Goal: Task Accomplishment & Management: Manage account settings

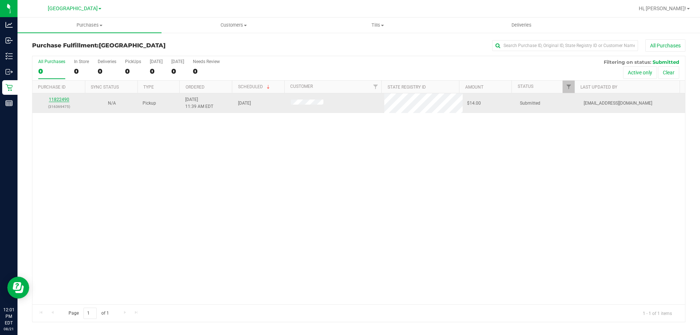
click at [60, 101] on link "11822490" at bounding box center [59, 99] width 20 height 5
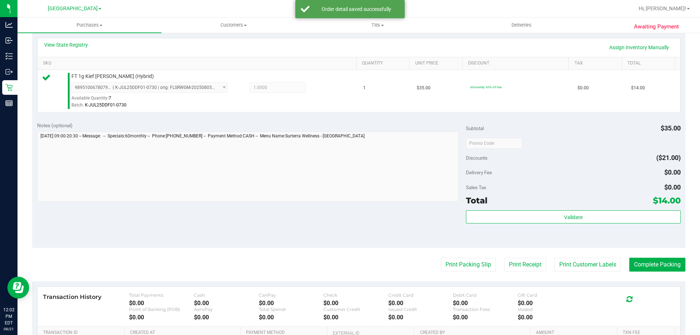
scroll to position [182, 0]
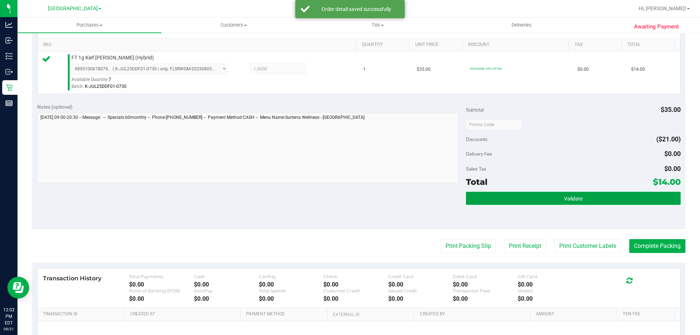
click at [525, 202] on button "Validate" at bounding box center [573, 198] width 214 height 13
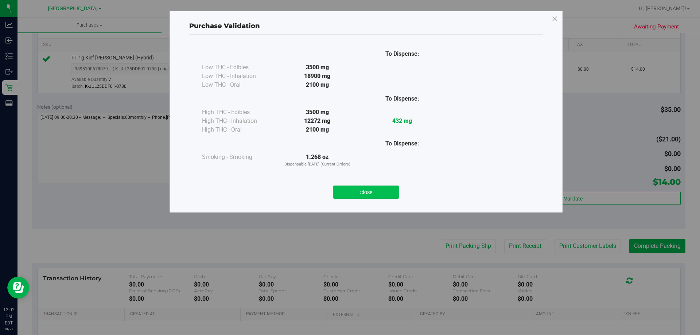
click at [372, 188] on button "Close" at bounding box center [366, 192] width 66 height 13
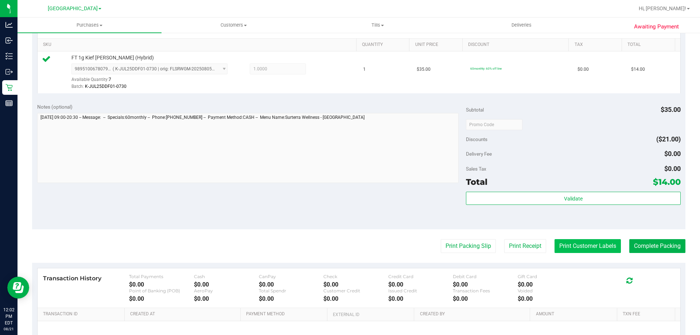
click at [570, 246] on button "Print Customer Labels" at bounding box center [588, 246] width 66 height 14
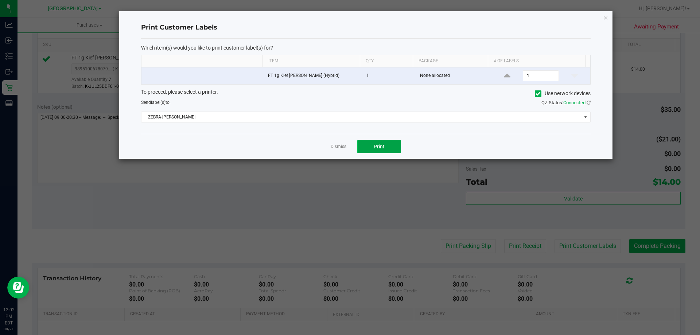
click at [373, 145] on button "Print" at bounding box center [379, 146] width 44 height 13
click at [338, 146] on link "Dismiss" at bounding box center [339, 147] width 16 height 6
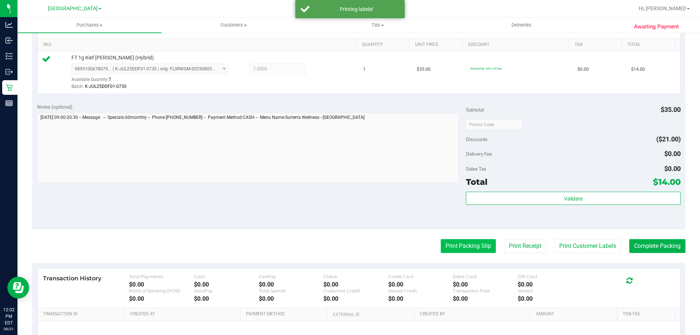
click at [456, 245] on button "Print Packing Slip" at bounding box center [468, 246] width 55 height 14
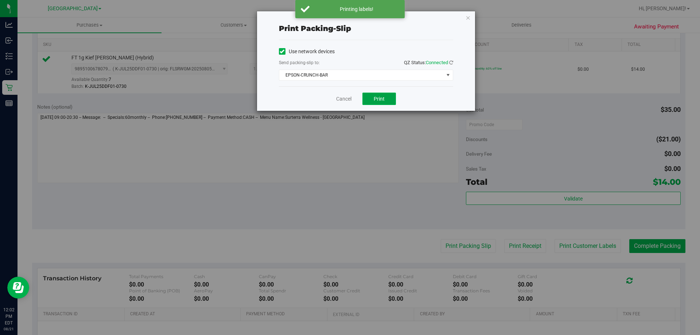
click at [383, 98] on span "Print" at bounding box center [379, 99] width 11 height 6
click at [337, 98] on link "Cancel" at bounding box center [343, 99] width 15 height 8
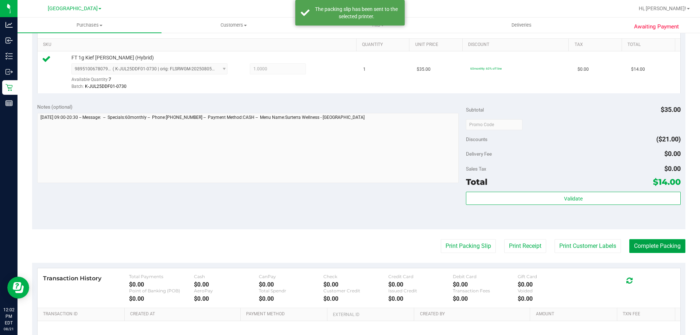
click at [646, 243] on button "Complete Packing" at bounding box center [657, 246] width 56 height 14
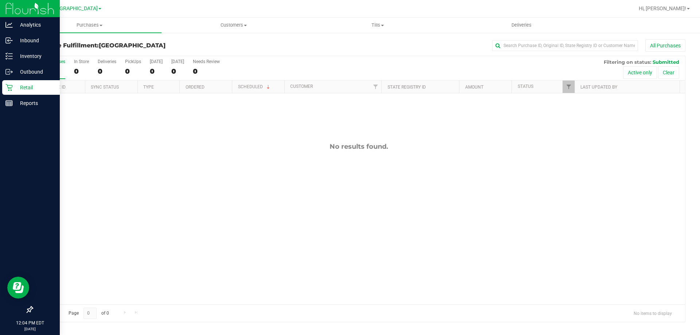
click at [34, 88] on p "Retail" at bounding box center [35, 87] width 44 height 9
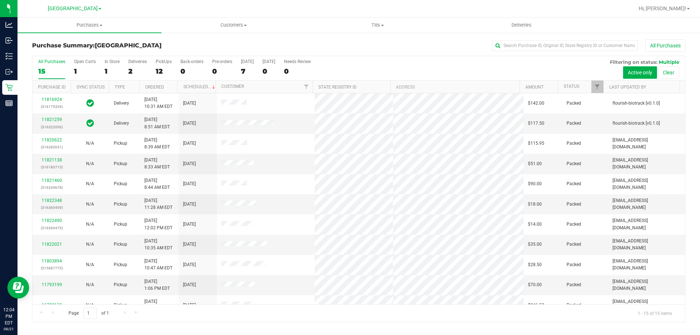
click at [163, 62] on div "PickUps" at bounding box center [164, 61] width 16 height 5
click at [0, 0] on input "PickUps 12" at bounding box center [0, 0] width 0 height 0
click at [227, 43] on h3 "Purchase Summary: North Port WC" at bounding box center [141, 45] width 218 height 7
click at [53, 202] on link "11822705" at bounding box center [52, 200] width 20 height 5
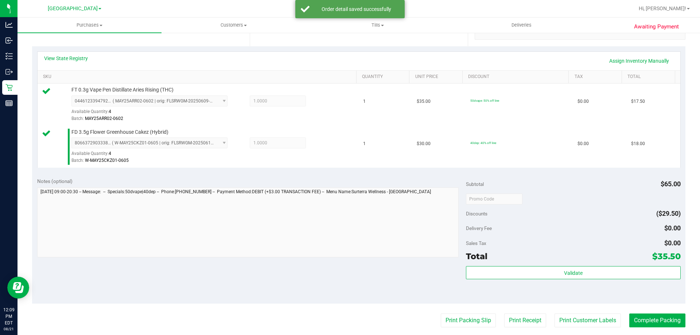
scroll to position [150, 0]
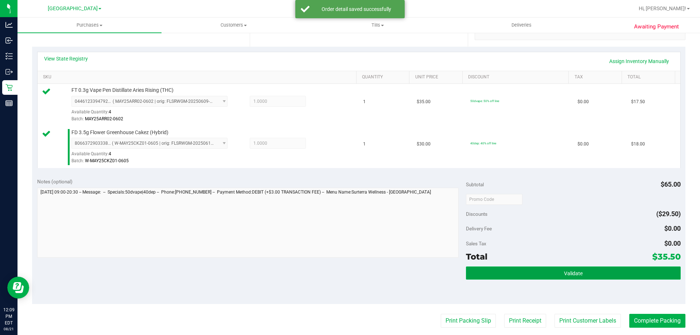
click at [500, 277] on button "Validate" at bounding box center [573, 273] width 214 height 13
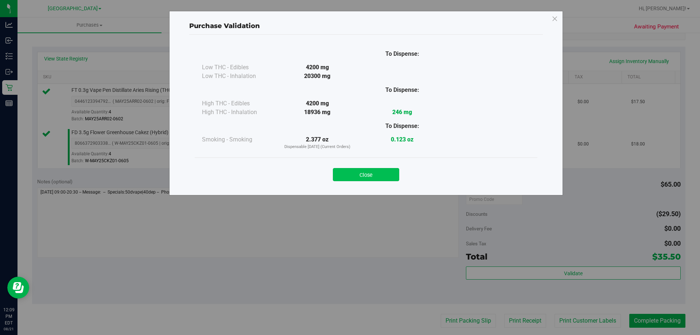
click at [363, 170] on button "Close" at bounding box center [366, 174] width 66 height 13
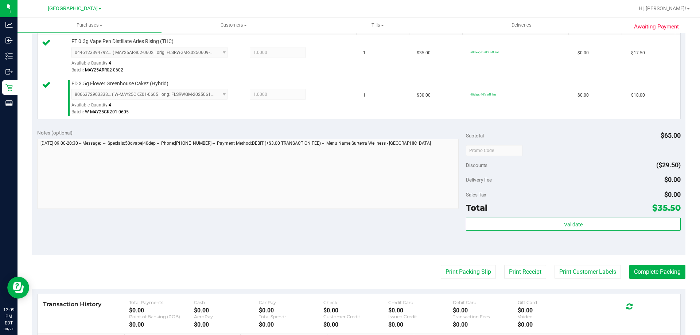
scroll to position [213, 0]
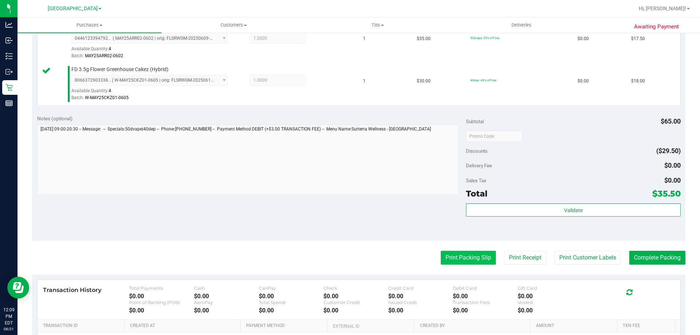
click at [448, 259] on button "Print Packing Slip" at bounding box center [468, 258] width 55 height 14
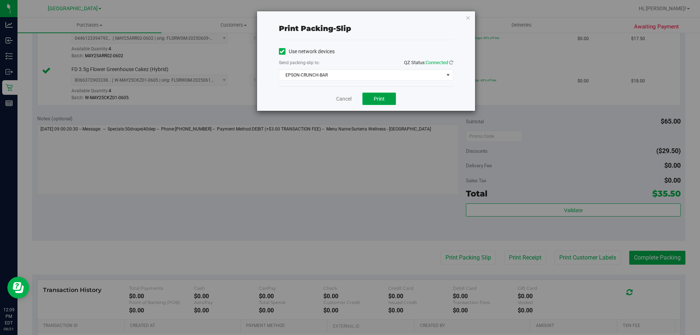
click at [373, 101] on button "Print" at bounding box center [379, 99] width 34 height 12
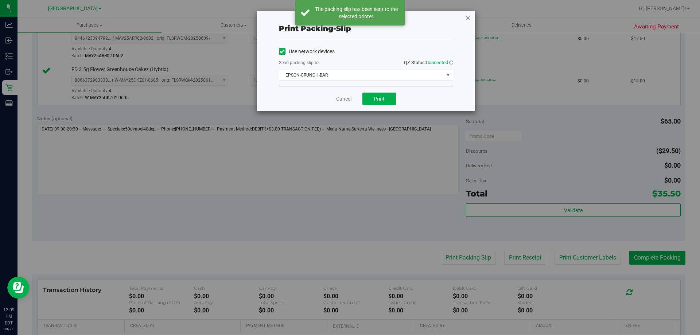
click at [468, 18] on icon "button" at bounding box center [468, 17] width 5 height 9
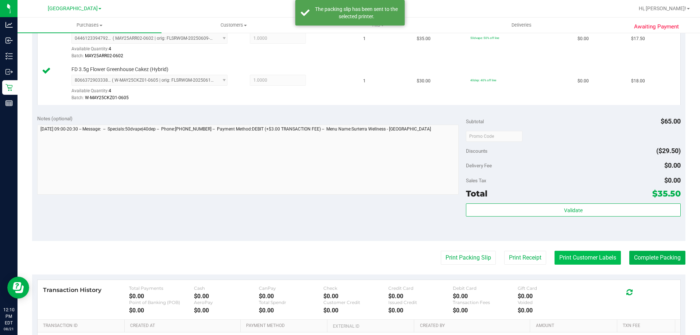
click at [573, 260] on button "Print Customer Labels" at bounding box center [588, 258] width 66 height 14
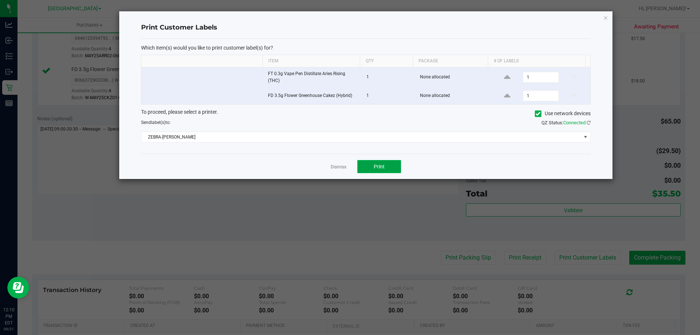
click at [378, 171] on button "Print" at bounding box center [379, 166] width 44 height 13
click at [606, 17] on icon "button" at bounding box center [605, 17] width 5 height 9
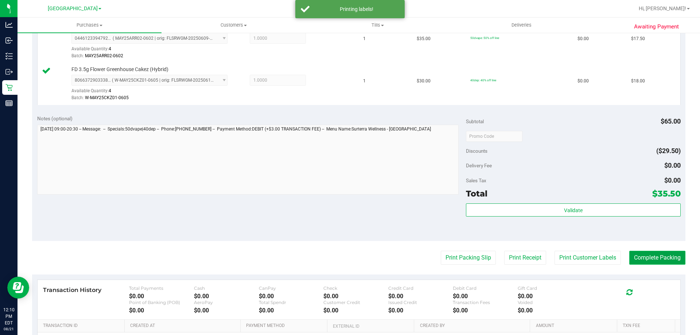
click at [644, 253] on button "Complete Packing" at bounding box center [657, 258] width 56 height 14
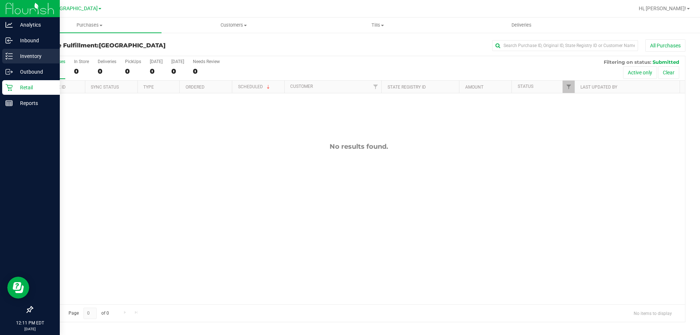
click at [7, 56] on icon at bounding box center [8, 56] width 7 height 7
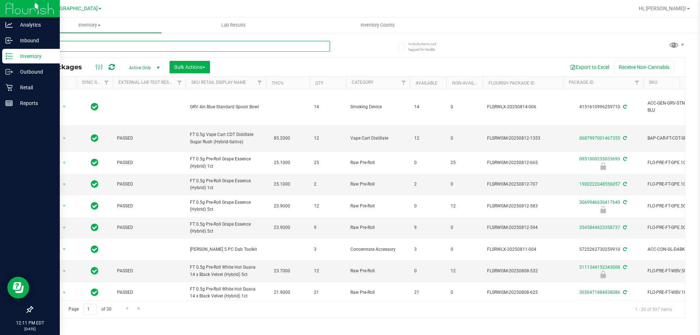
click at [227, 46] on input "text" at bounding box center [181, 46] width 298 height 11
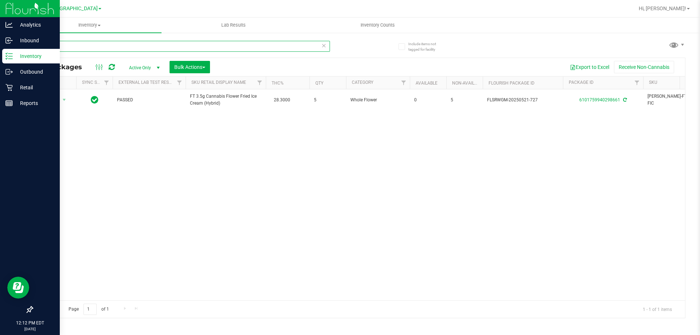
type input "f"
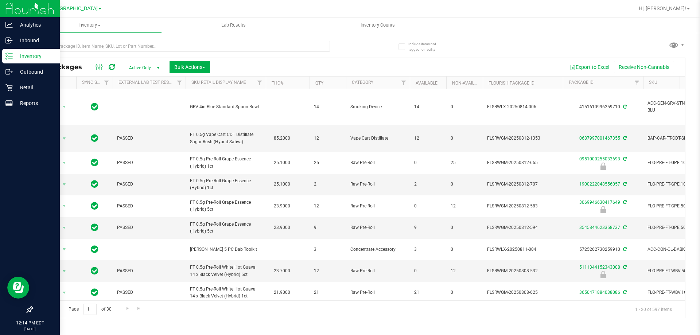
click at [308, 10] on div at bounding box center [383, 8] width 504 height 14
click at [13, 88] on p "Retail" at bounding box center [35, 87] width 44 height 9
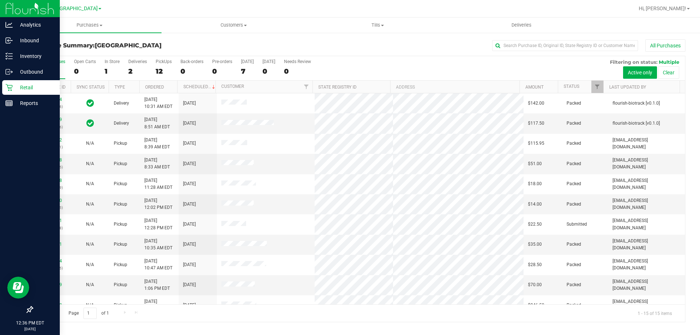
click at [163, 61] on div "PickUps" at bounding box center [164, 61] width 16 height 5
click at [0, 0] on input "PickUps 12" at bounding box center [0, 0] width 0 height 0
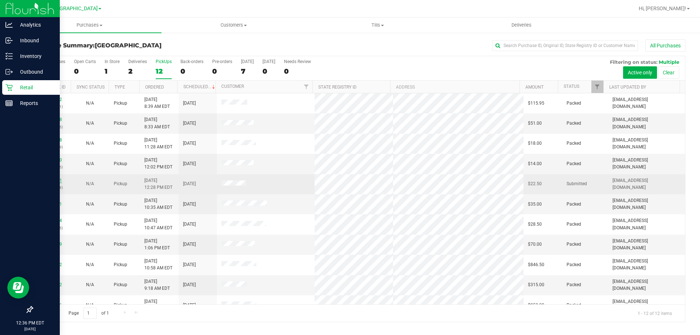
click at [54, 178] on link "11822841" at bounding box center [52, 180] width 20 height 5
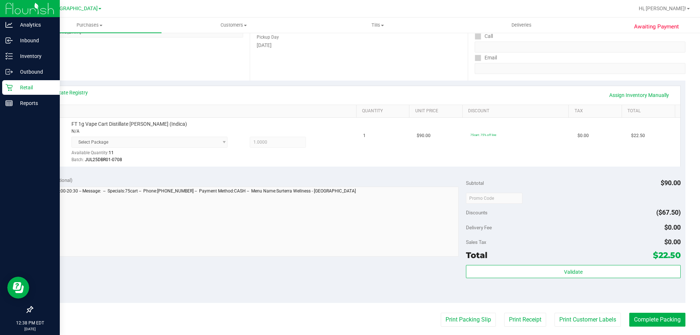
scroll to position [146, 0]
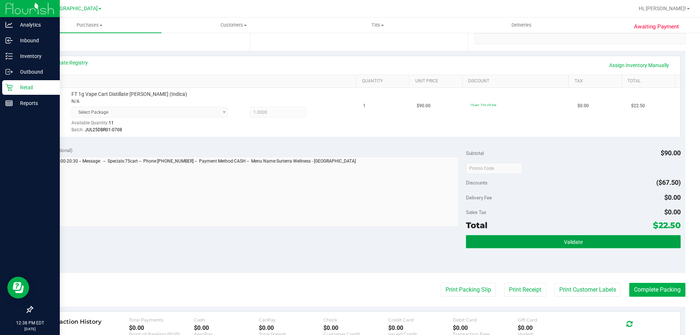
click at [529, 244] on button "Validate" at bounding box center [573, 241] width 214 height 13
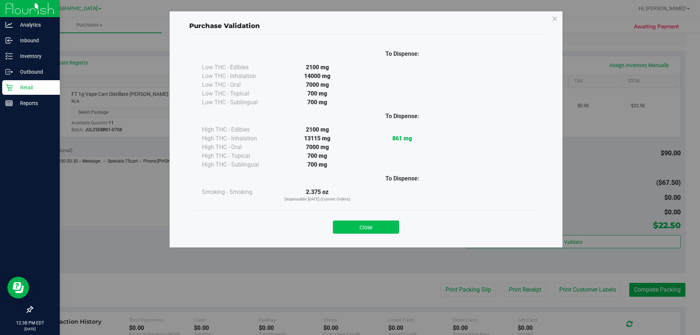
click at [386, 226] on button "Close" at bounding box center [366, 227] width 66 height 13
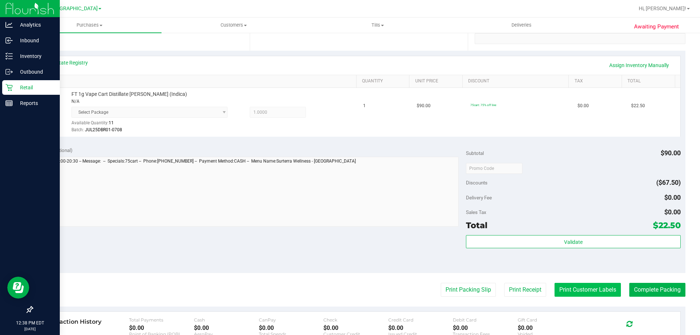
click at [586, 287] on button "Print Customer Labels" at bounding box center [588, 290] width 66 height 14
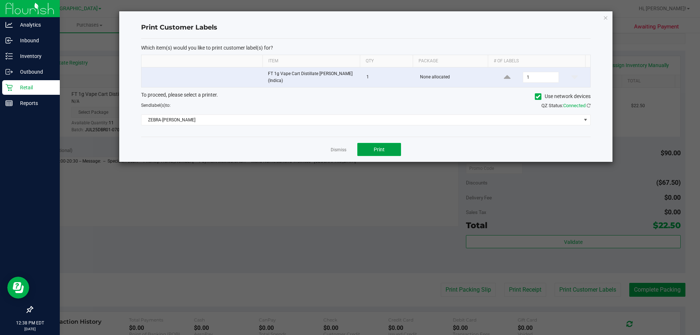
click at [363, 148] on button "Print" at bounding box center [379, 149] width 44 height 13
click at [343, 148] on link "Dismiss" at bounding box center [339, 150] width 16 height 6
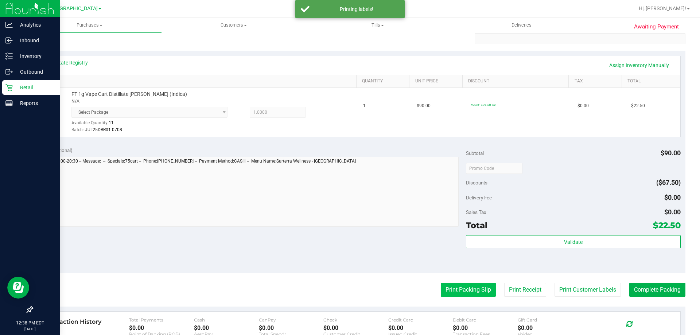
click at [464, 294] on button "Print Packing Slip" at bounding box center [468, 290] width 55 height 14
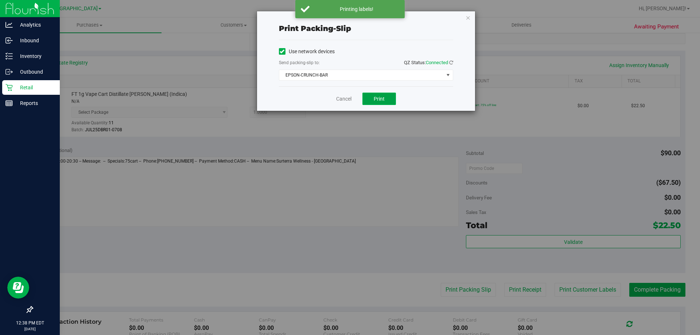
click at [379, 102] on button "Print" at bounding box center [379, 99] width 34 height 12
click at [342, 97] on link "Cancel" at bounding box center [343, 99] width 15 height 8
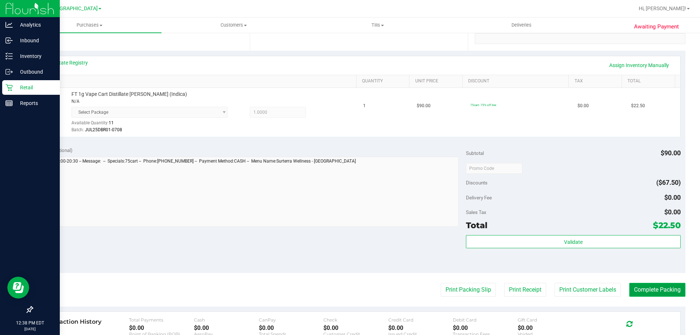
click at [668, 291] on button "Complete Packing" at bounding box center [657, 290] width 56 height 14
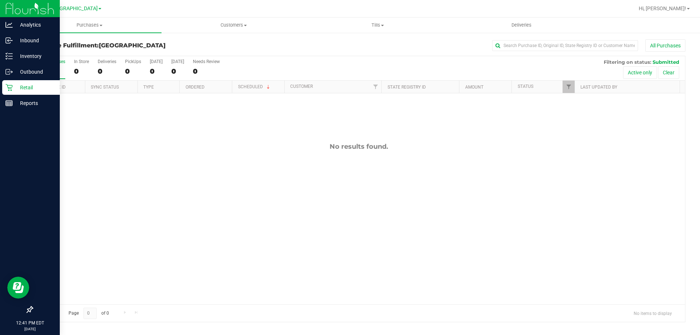
click at [26, 88] on p "Retail" at bounding box center [35, 87] width 44 height 9
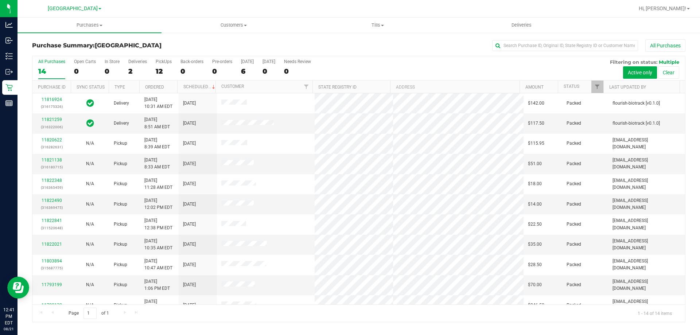
click at [162, 61] on div "PickUps" at bounding box center [164, 61] width 16 height 5
click at [0, 0] on input "PickUps 12" at bounding box center [0, 0] width 0 height 0
click at [198, 45] on h3 "Purchase Summary: North Port WC" at bounding box center [141, 45] width 218 height 7
click at [296, 44] on div "All Purchases" at bounding box center [468, 45] width 436 height 12
click at [347, 40] on div "All Purchases" at bounding box center [468, 45] width 436 height 12
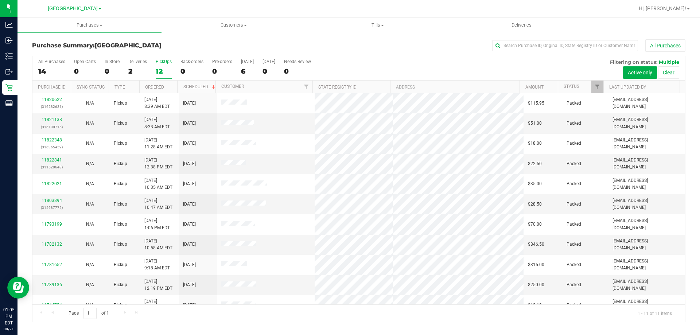
click at [334, 41] on div "All Purchases" at bounding box center [468, 45] width 436 height 12
click at [429, 41] on div "All Purchases" at bounding box center [468, 45] width 436 height 12
click at [447, 62] on div "All Purchases 14 Open Carts 0 In Store 0 Deliveries 2 PickUps 12 Back-orders 0 …" at bounding box center [358, 68] width 653 height 24
click at [57, 163] on link "11822021" at bounding box center [52, 163] width 20 height 5
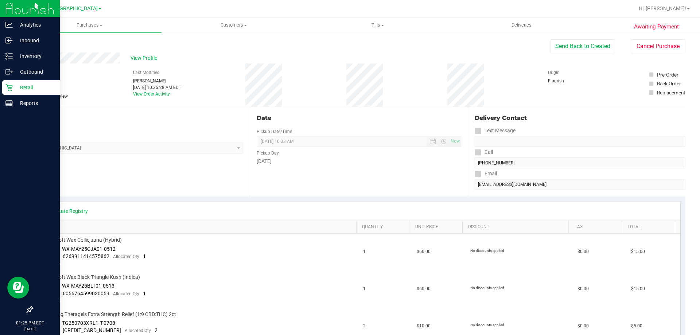
click at [6, 86] on icon at bounding box center [8, 87] width 7 height 7
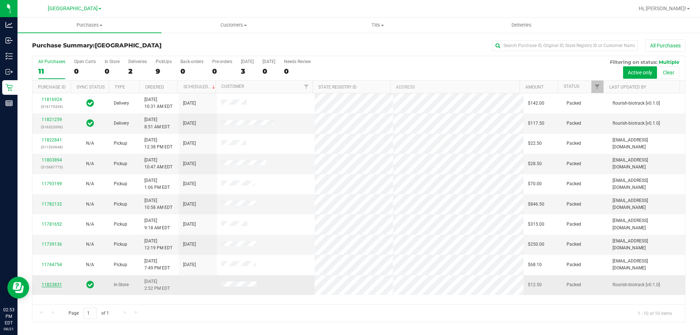
click at [51, 283] on link "11823831" at bounding box center [52, 284] width 20 height 5
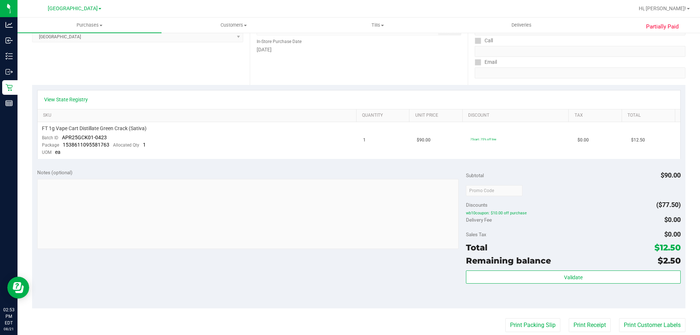
scroll to position [272, 0]
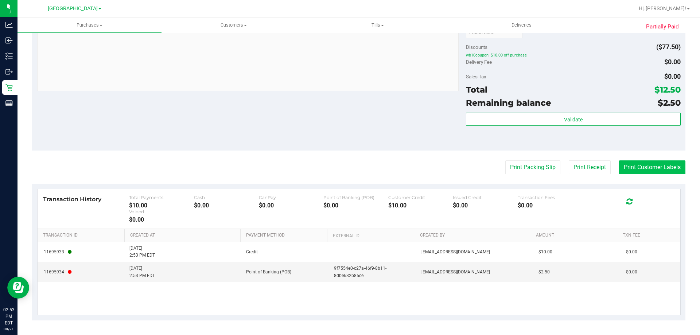
click at [633, 166] on button "Print Customer Labels" at bounding box center [652, 167] width 66 height 14
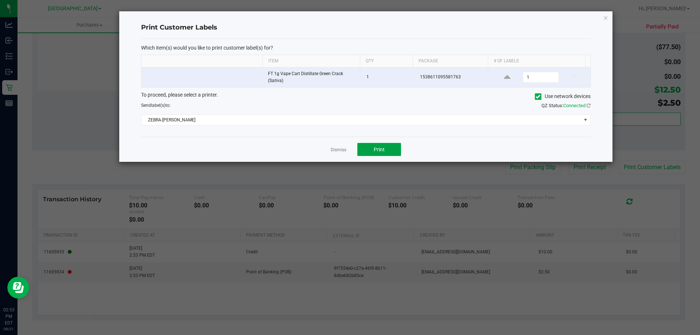
click at [393, 155] on button "Print" at bounding box center [379, 149] width 44 height 13
click at [337, 152] on link "Dismiss" at bounding box center [339, 150] width 16 height 6
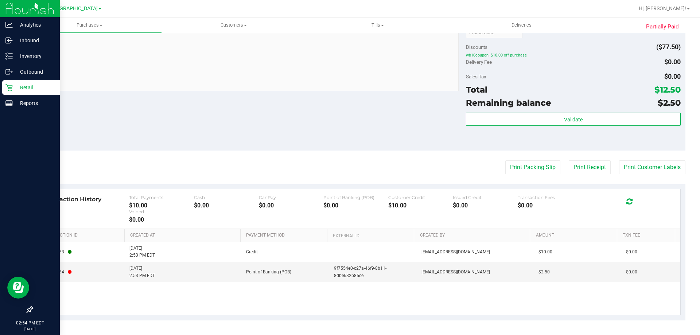
click at [13, 83] on p "Retail" at bounding box center [35, 87] width 44 height 9
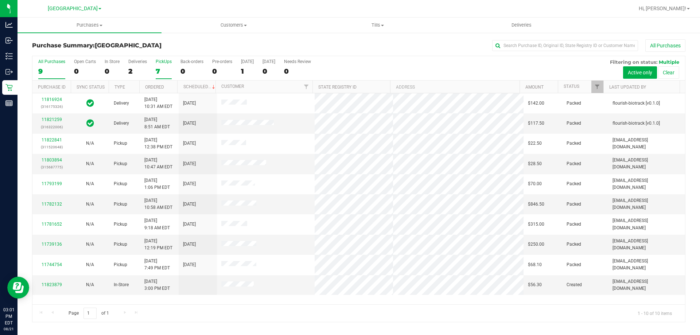
click at [164, 74] on div "7" at bounding box center [164, 71] width 16 height 8
click at [0, 0] on input "PickUps 7" at bounding box center [0, 0] width 0 height 0
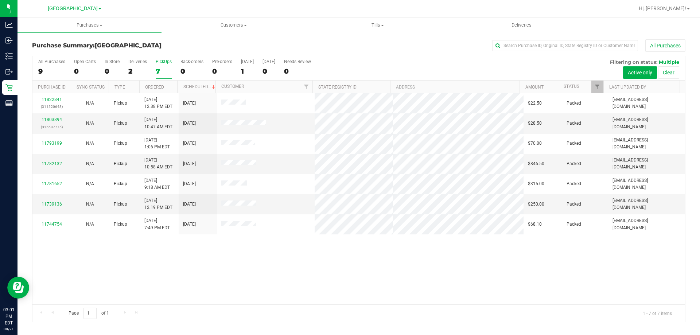
click at [417, 306] on div "Page 1 of 1 1 - 7 of 7 items" at bounding box center [358, 313] width 653 height 18
click at [429, 56] on div "All Purchases 10 Open Carts 1 In Store 1 Deliveries 2 PickUps 7 Back-orders 0 P…" at bounding box center [358, 59] width 653 height 6
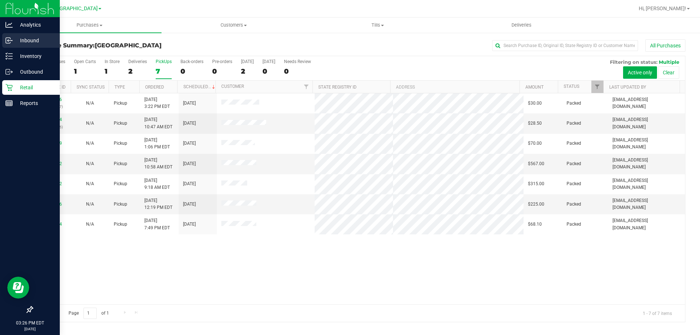
click at [12, 40] on circle at bounding box center [11, 40] width 1 height 1
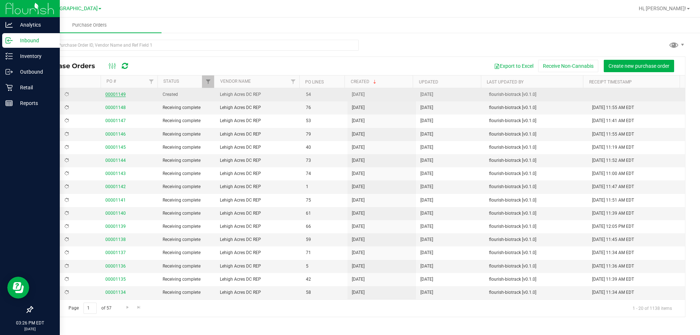
click at [120, 96] on link "00001149" at bounding box center [115, 94] width 20 height 5
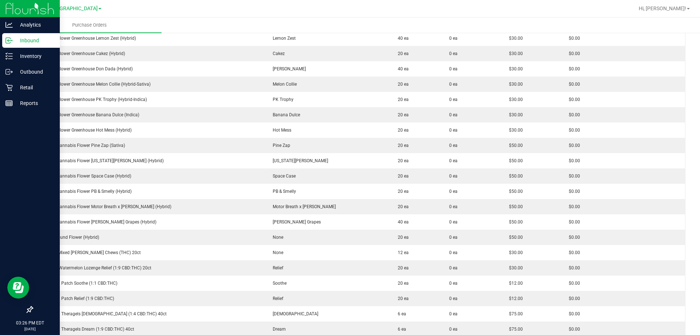
scroll to position [607, 0]
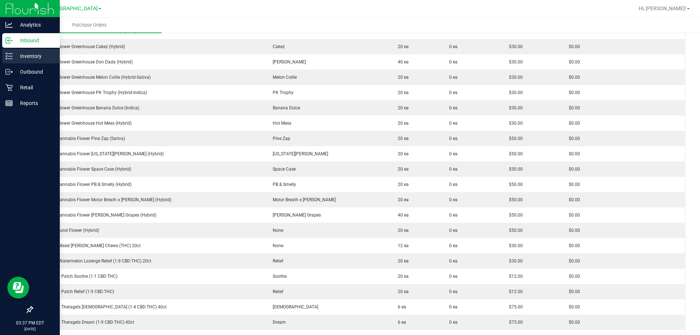
click at [18, 53] on p "Inventory" at bounding box center [35, 56] width 44 height 9
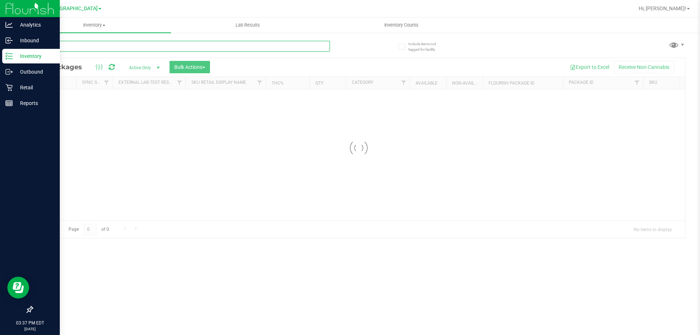
click at [113, 41] on input "text" at bounding box center [181, 46] width 298 height 11
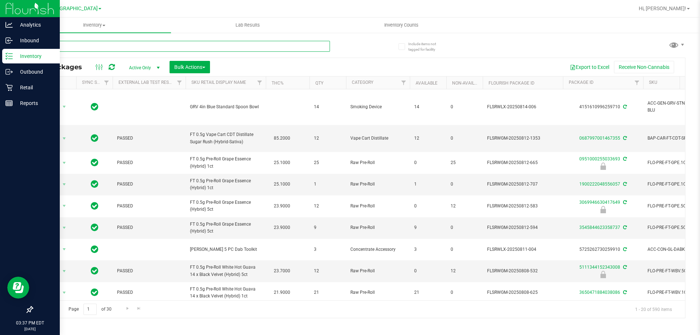
type input "SUM"
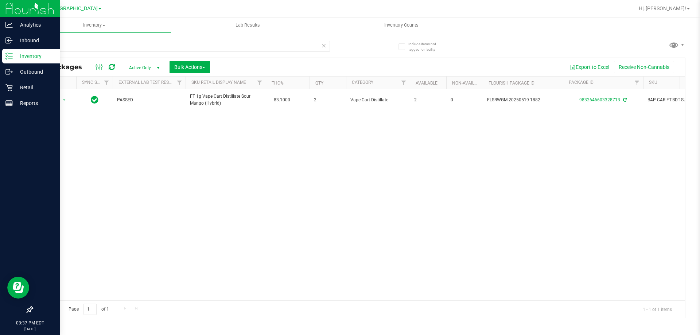
click at [244, 186] on div "Action Action Adjust qty Create package Edit attributes Global inventory Locate…" at bounding box center [358, 194] width 653 height 211
click at [18, 88] on p "Retail" at bounding box center [35, 87] width 44 height 9
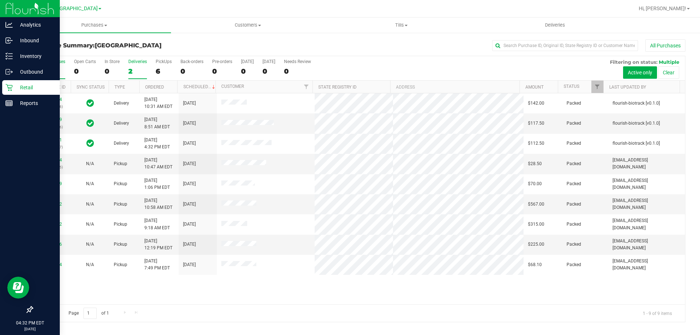
click at [128, 71] on div "2" at bounding box center [137, 71] width 19 height 8
click at [0, 0] on input "Deliveries 2" at bounding box center [0, 0] width 0 height 0
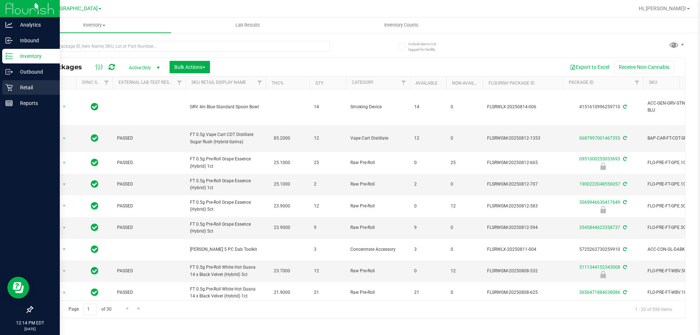
click at [24, 84] on p "Retail" at bounding box center [35, 87] width 44 height 9
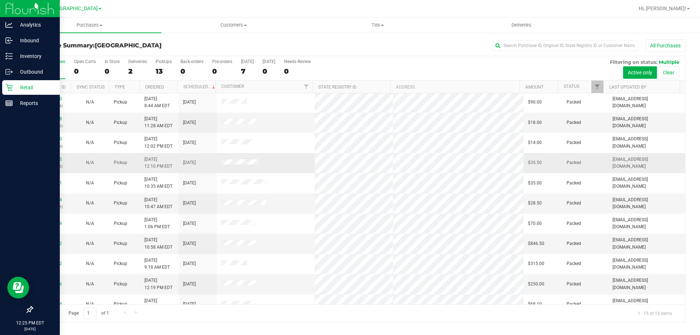
scroll to position [92, 0]
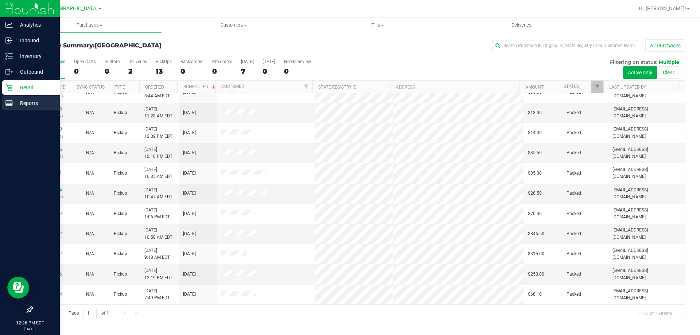
click at [24, 101] on p "Reports" at bounding box center [35, 103] width 44 height 9
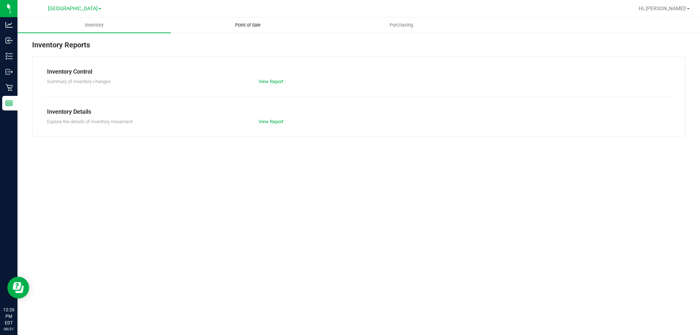
click at [260, 25] on span "Point of Sale" at bounding box center [247, 25] width 45 height 7
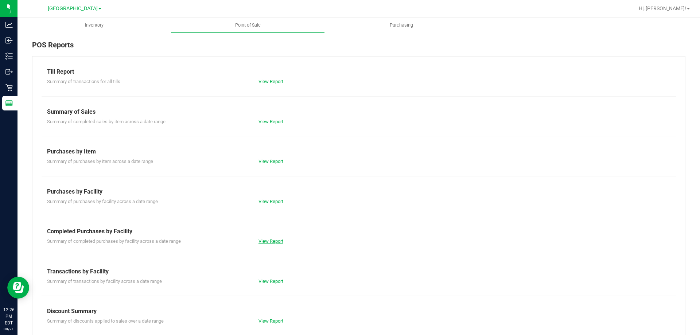
click at [271, 240] on link "View Report" at bounding box center [271, 240] width 25 height 5
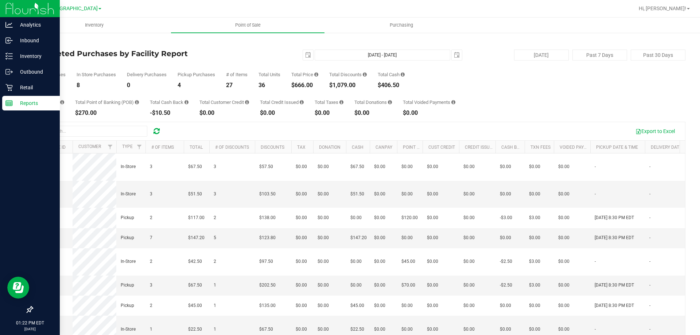
click at [22, 104] on p "Reports" at bounding box center [35, 103] width 44 height 9
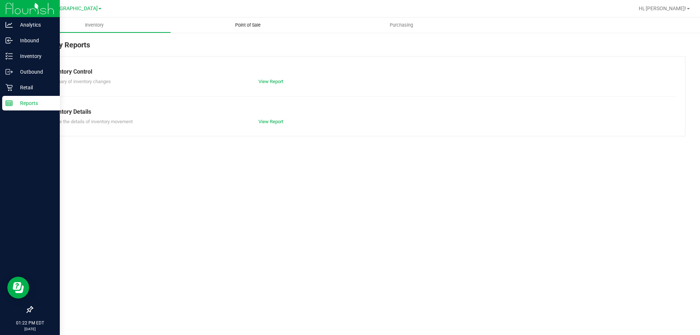
click at [246, 19] on uib-tab-heading "Point of Sale" at bounding box center [247, 25] width 153 height 15
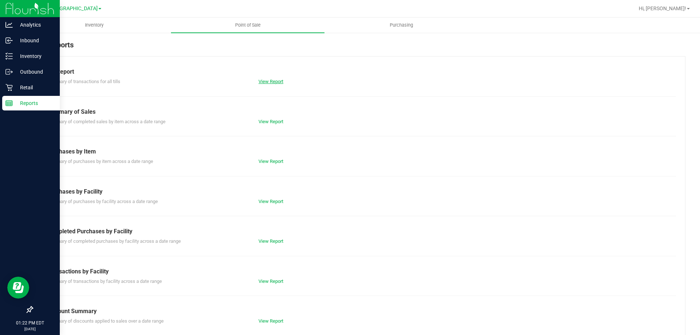
click at [274, 79] on link "View Report" at bounding box center [271, 81] width 25 height 5
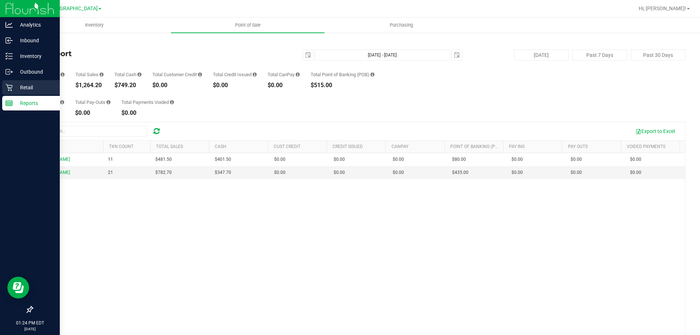
click at [2, 86] on link "Retail" at bounding box center [30, 88] width 60 height 16
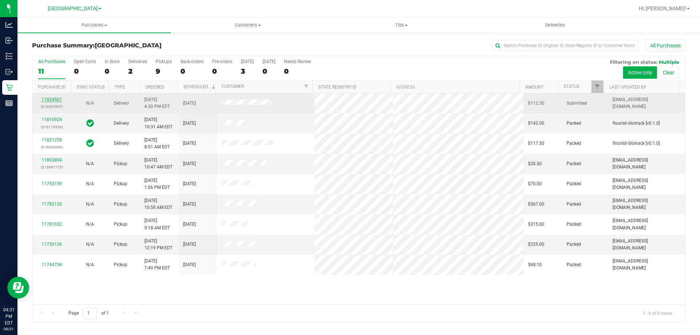
click at [53, 101] on link "11824501" at bounding box center [52, 99] width 20 height 5
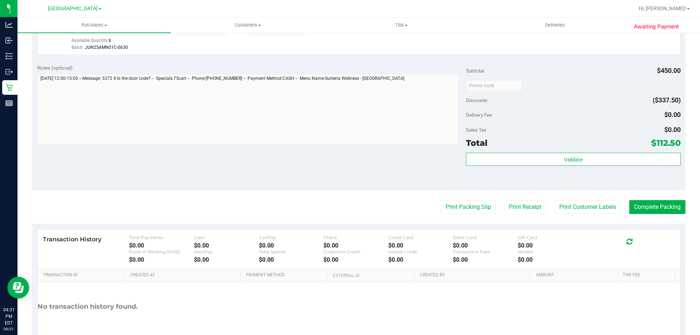
scroll to position [261, 0]
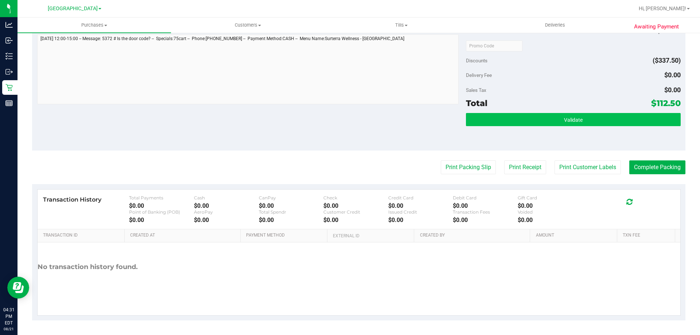
click at [590, 113] on button "Validate" at bounding box center [573, 119] width 214 height 13
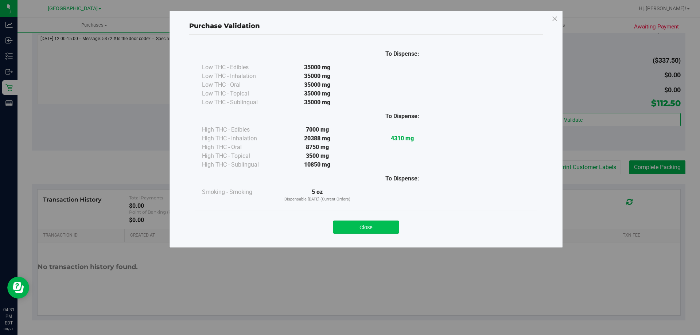
click at [382, 233] on button "Close" at bounding box center [366, 227] width 66 height 13
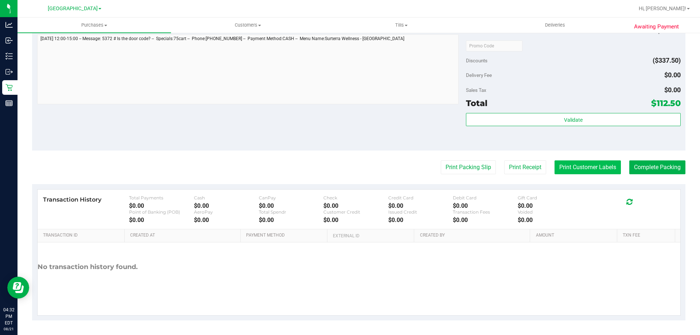
click at [573, 173] on button "Print Customer Labels" at bounding box center [588, 167] width 66 height 14
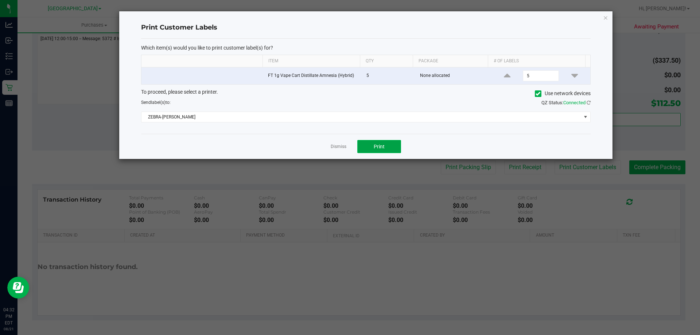
click at [383, 151] on button "Print" at bounding box center [379, 146] width 44 height 13
click at [343, 147] on link "Dismiss" at bounding box center [339, 147] width 16 height 6
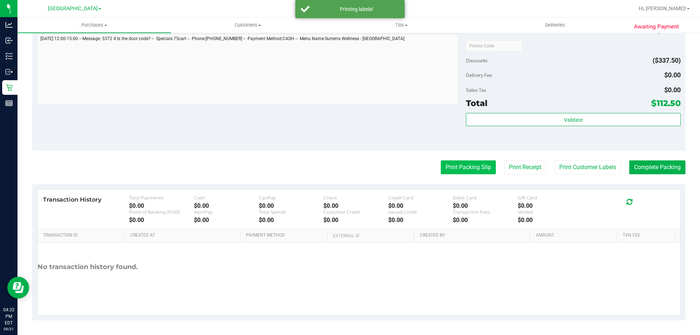
click at [454, 168] on button "Print Packing Slip" at bounding box center [468, 167] width 55 height 14
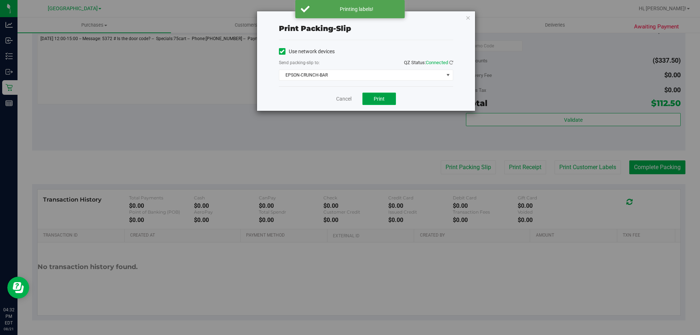
click at [383, 103] on button "Print" at bounding box center [379, 99] width 34 height 12
click at [338, 99] on link "Cancel" at bounding box center [343, 99] width 15 height 8
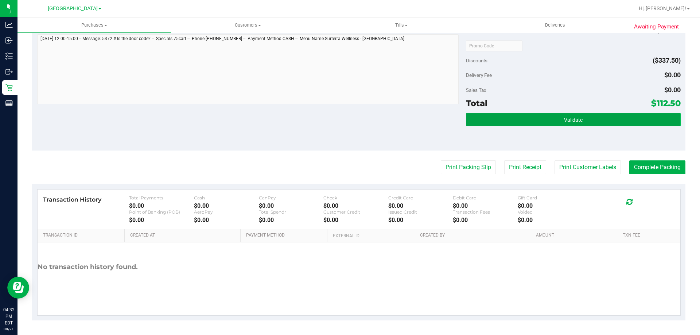
click at [547, 118] on button "Validate" at bounding box center [573, 119] width 214 height 13
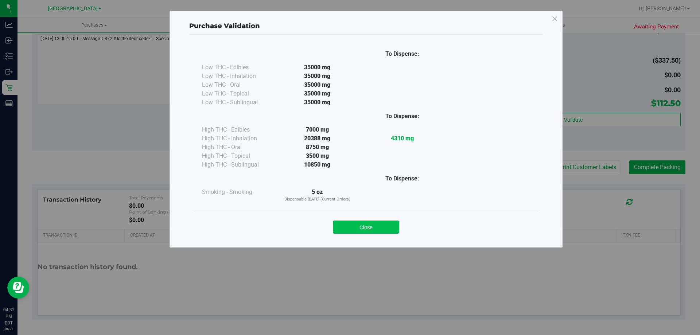
click at [385, 222] on button "Close" at bounding box center [366, 227] width 66 height 13
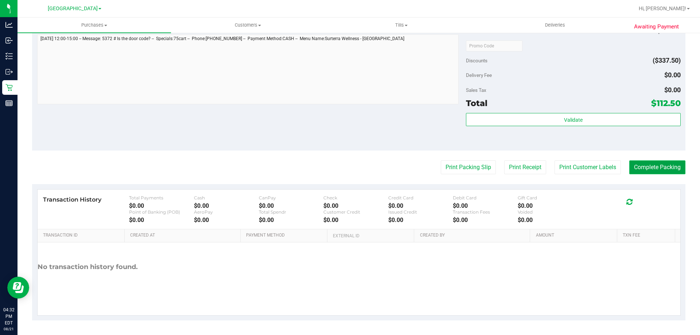
click at [653, 168] on button "Complete Packing" at bounding box center [657, 167] width 56 height 14
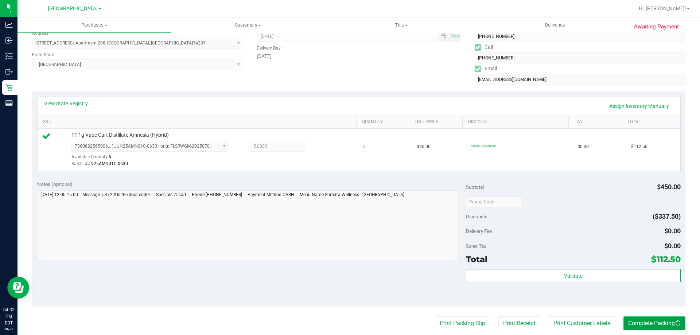
scroll to position [0, 0]
